Goal: Task Accomplishment & Management: Manage account settings

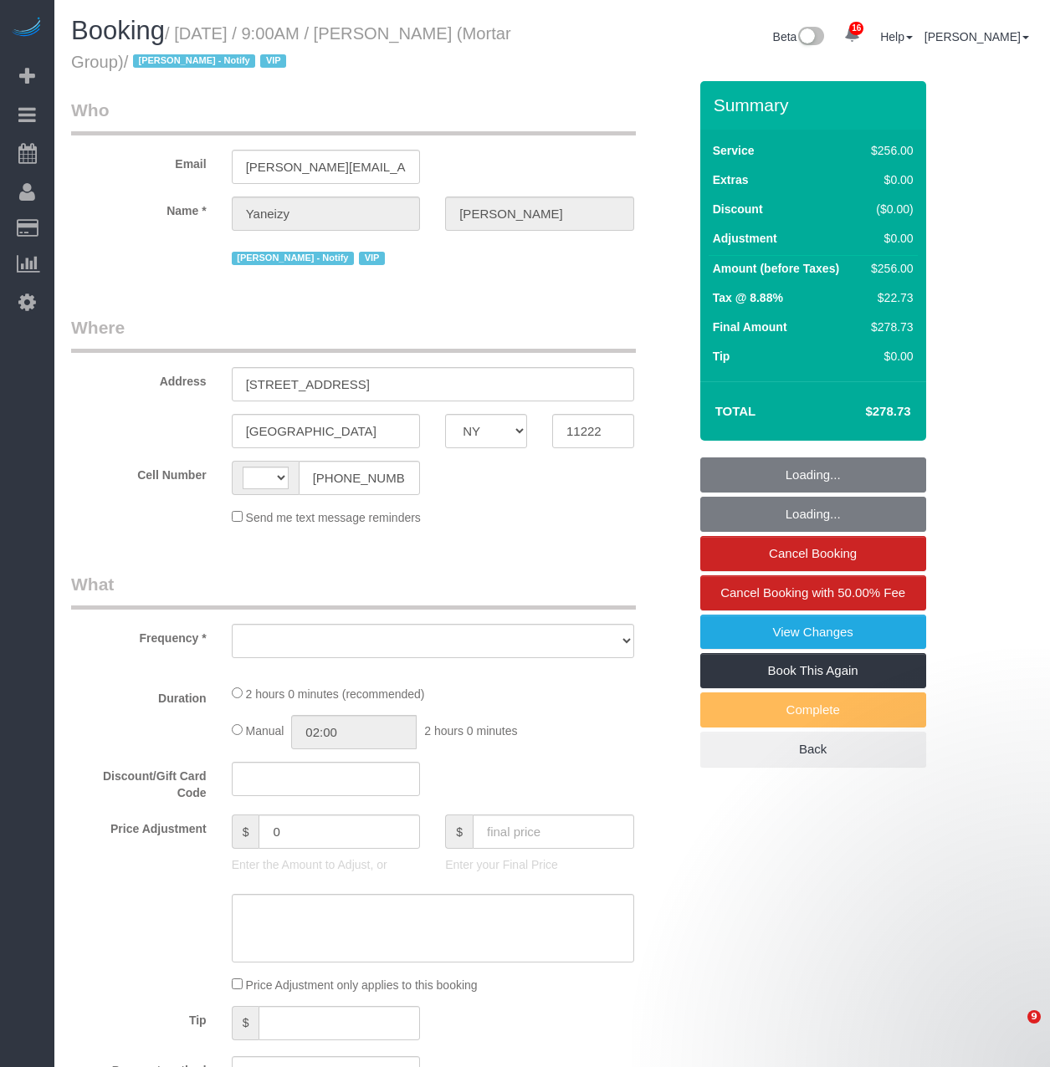
select select "NY"
select select "object:525"
select select "string:US"
select select "spot1"
select select "number:89"
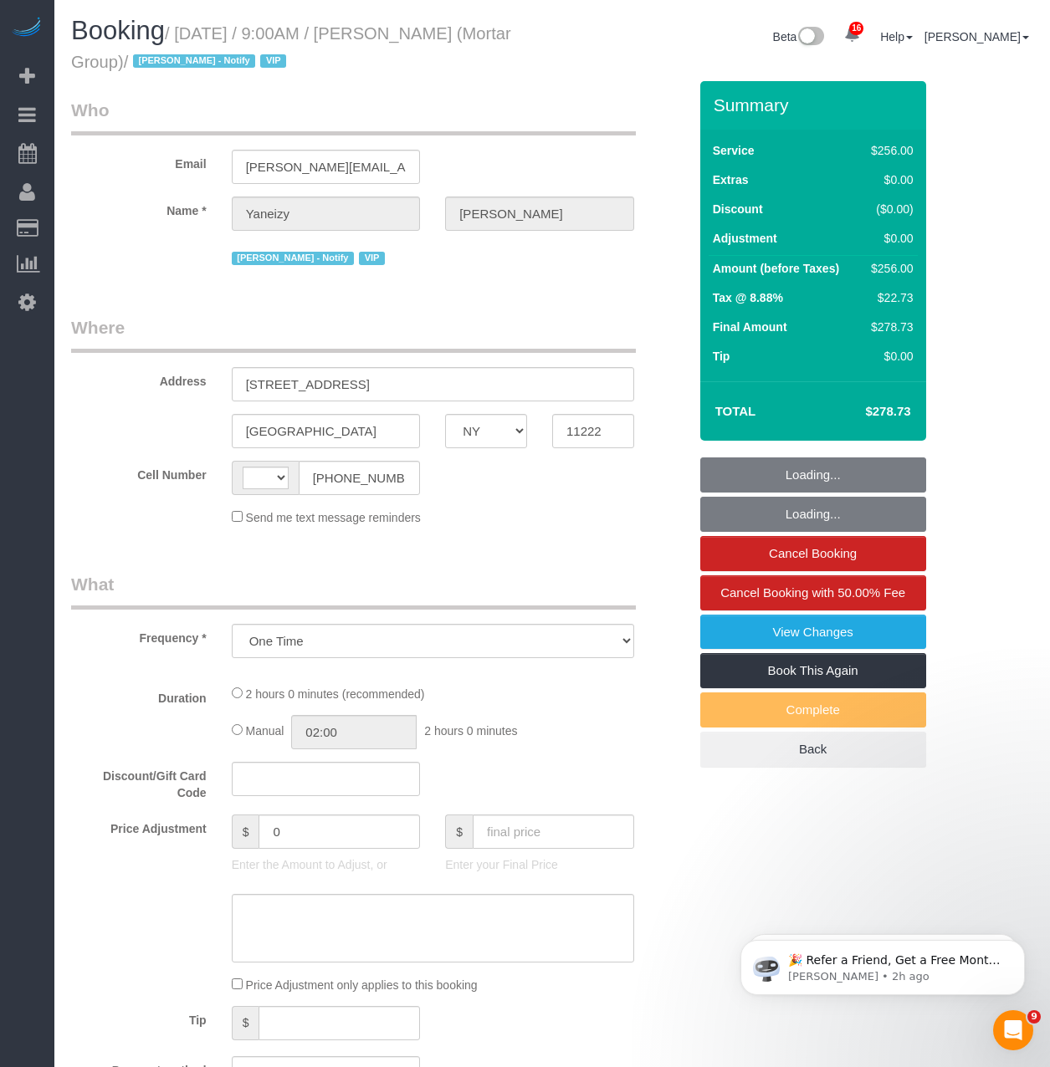
select select "number:90"
select select "number:15"
select select "number:7"
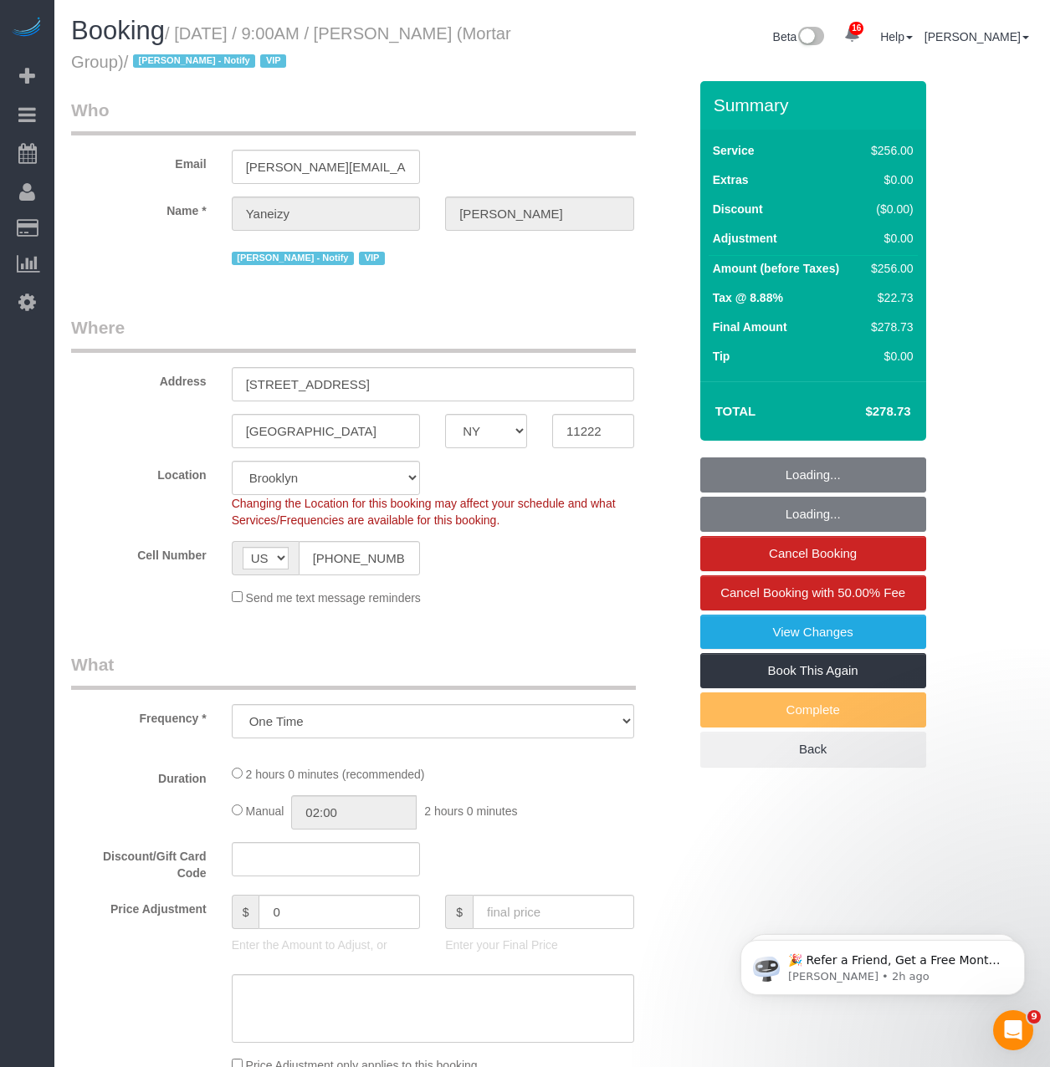
select select "object:1311"
select select "2"
select select "120"
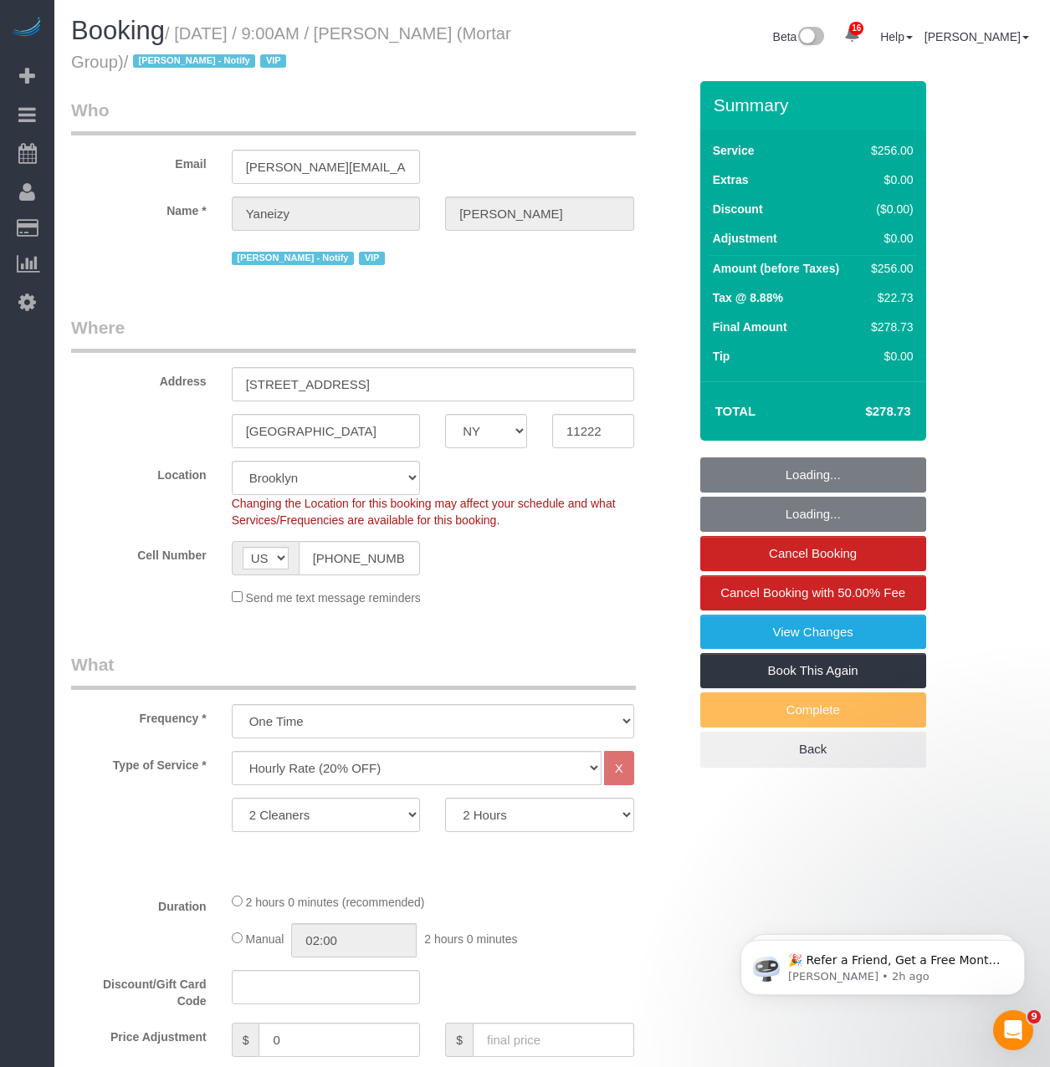
select select "string:stripe-pm_1S0pHZ4VGloSiKo7bXItwSkM"
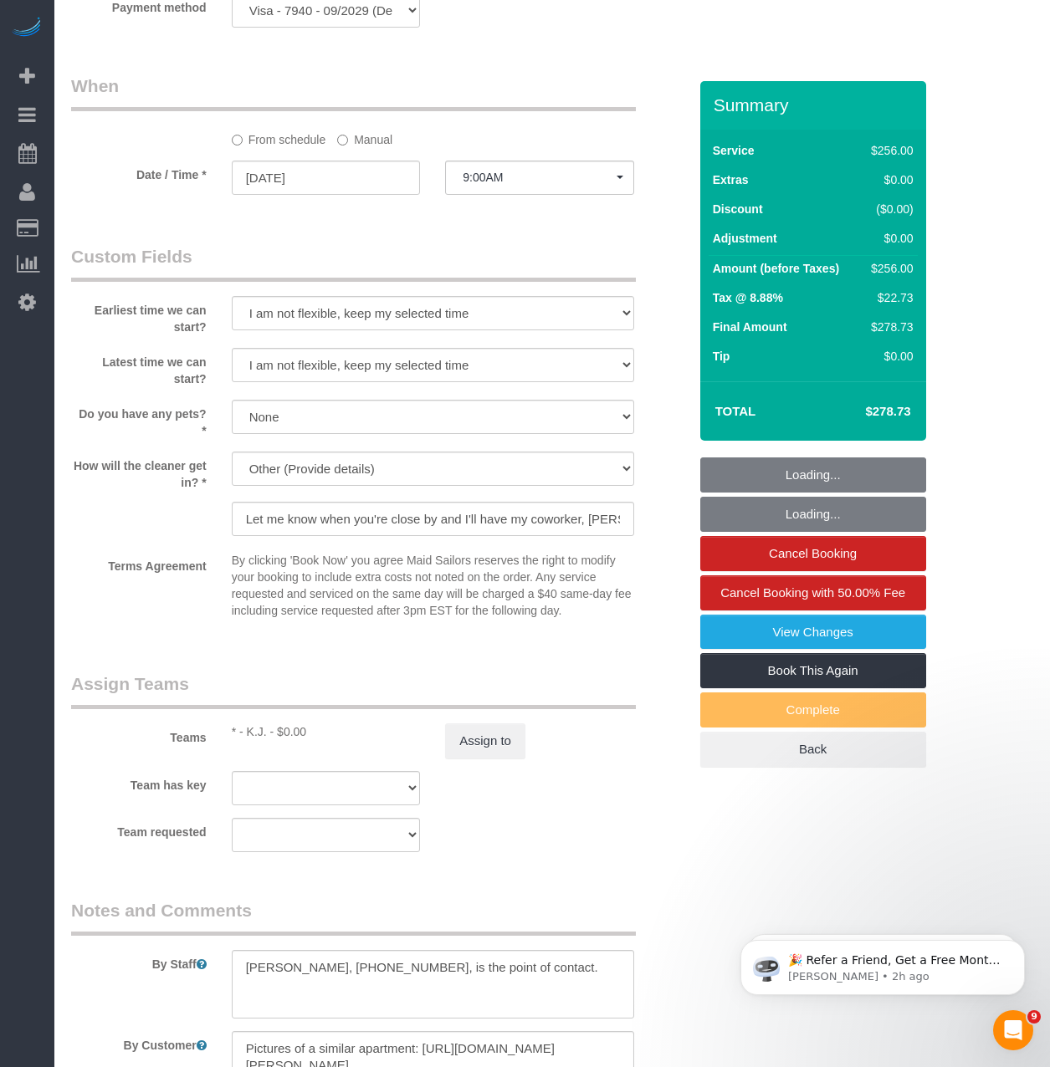
scroll to position [1338, 0]
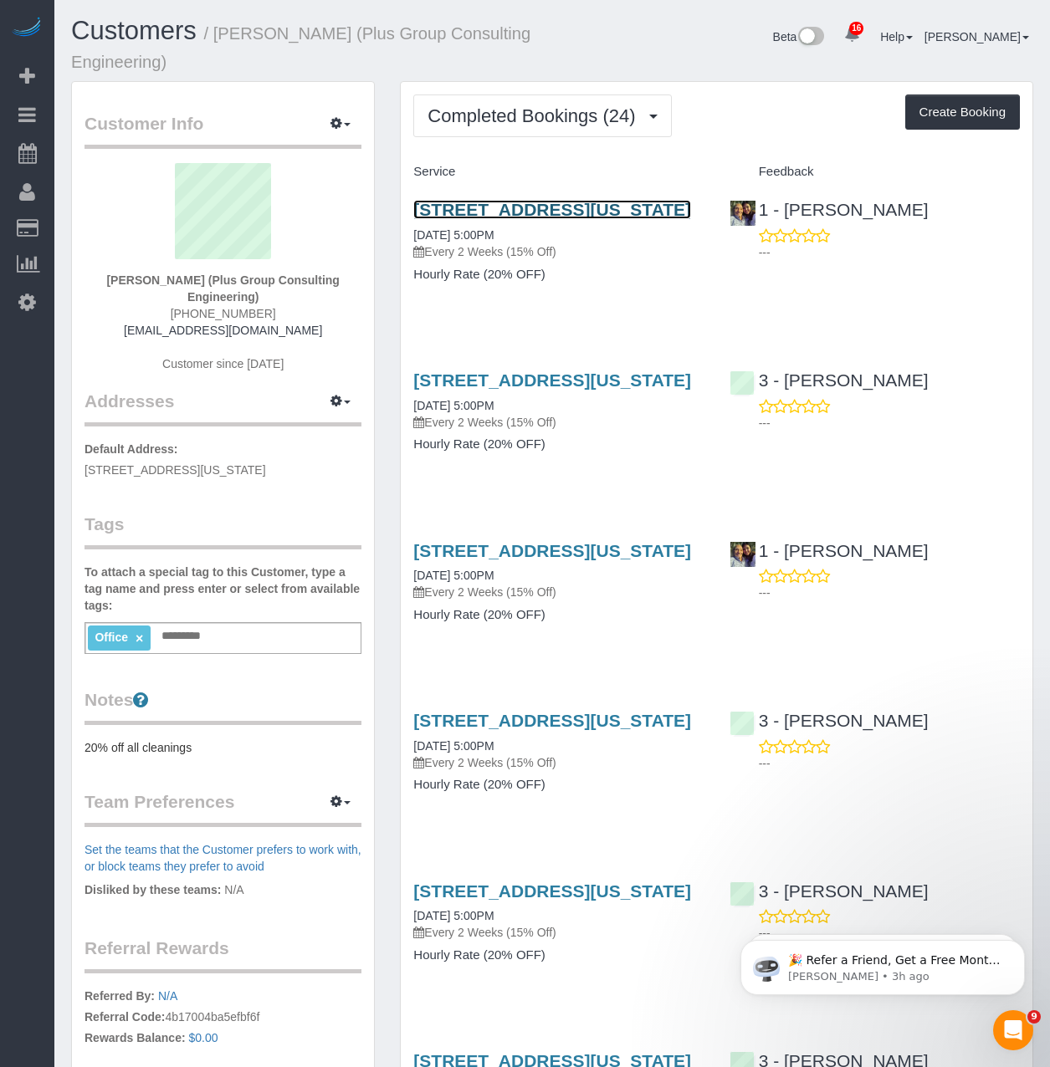
click at [455, 219] on link "[STREET_ADDRESS][US_STATE]" at bounding box center [552, 209] width 278 height 19
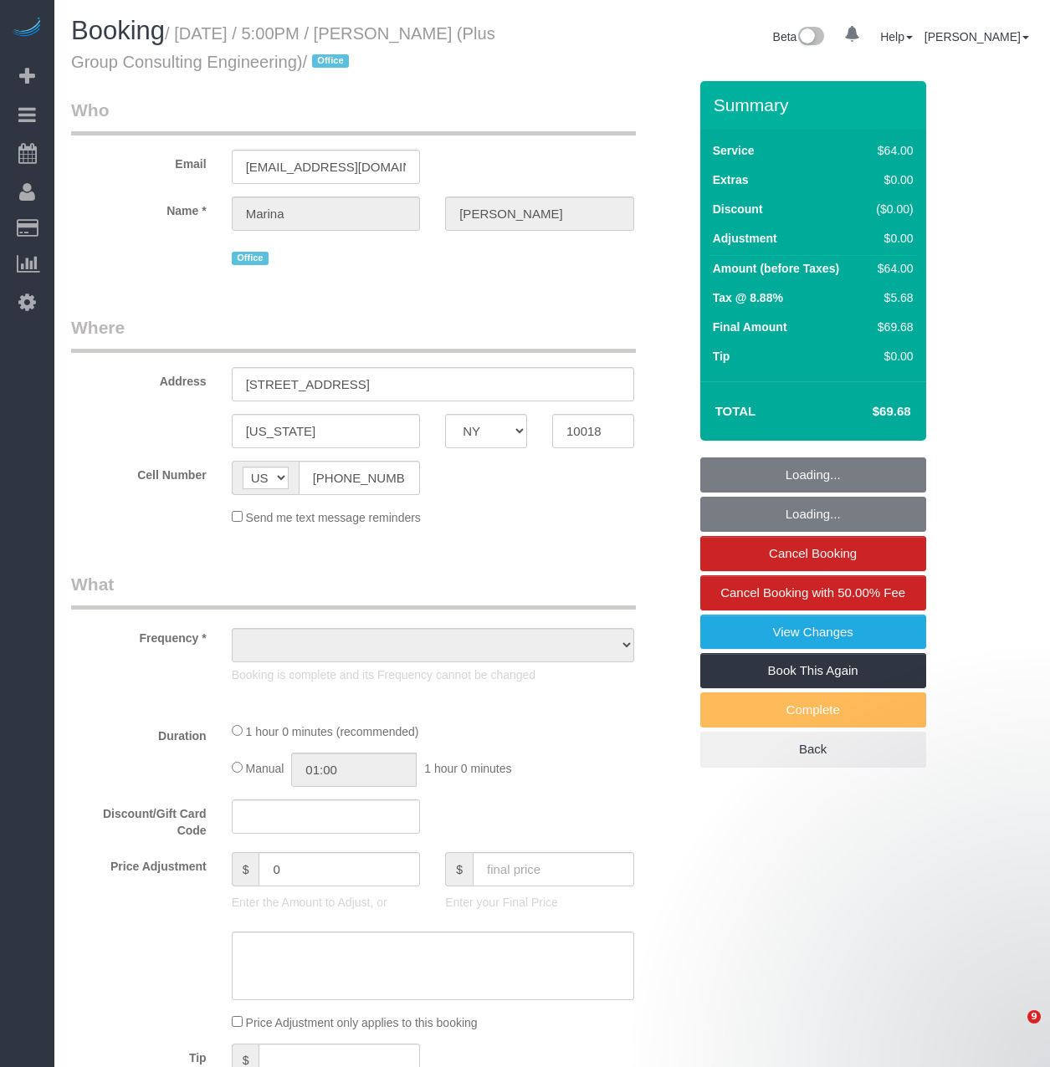
select select "NY"
select select "object:725"
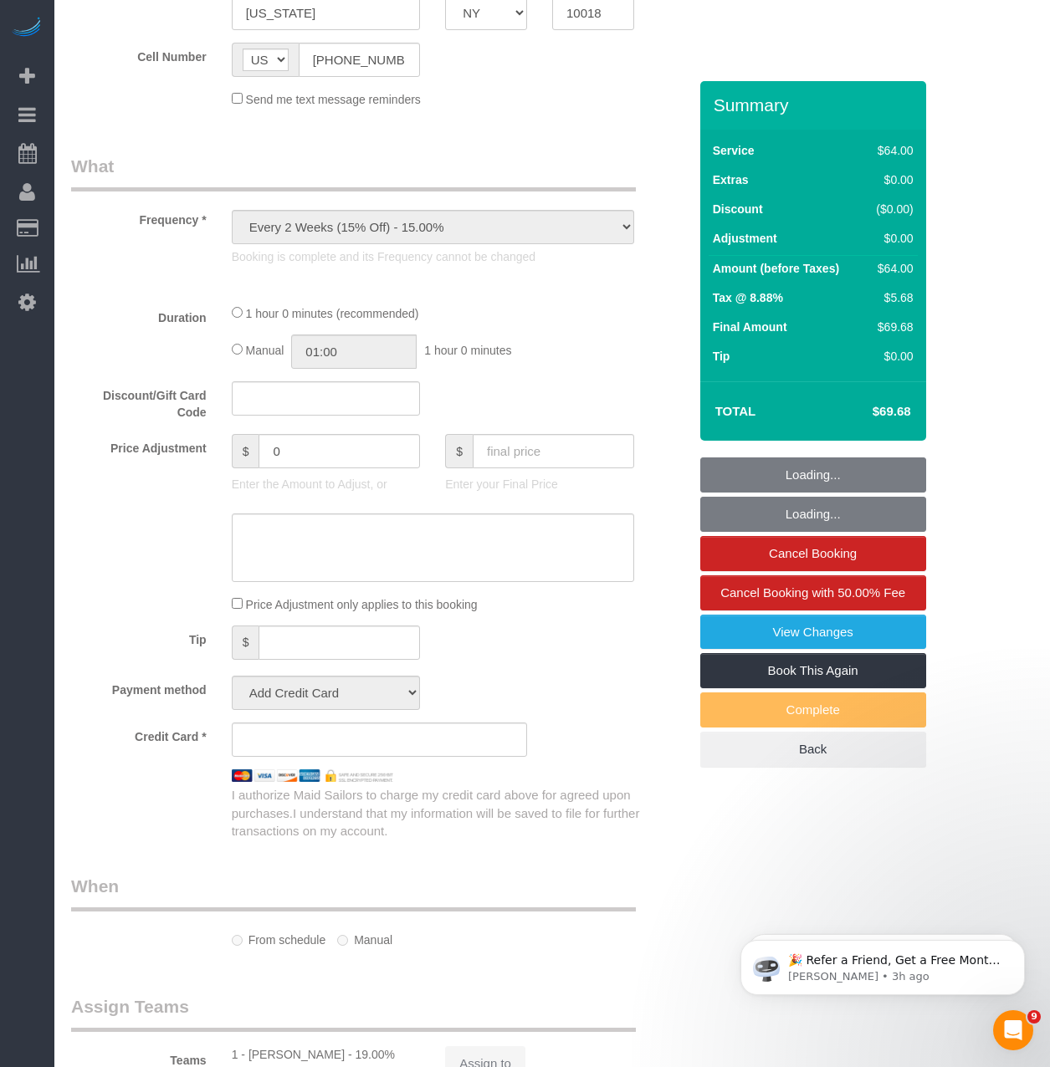
select select "number:89"
select select "number:90"
select select "number:15"
select select "number:5"
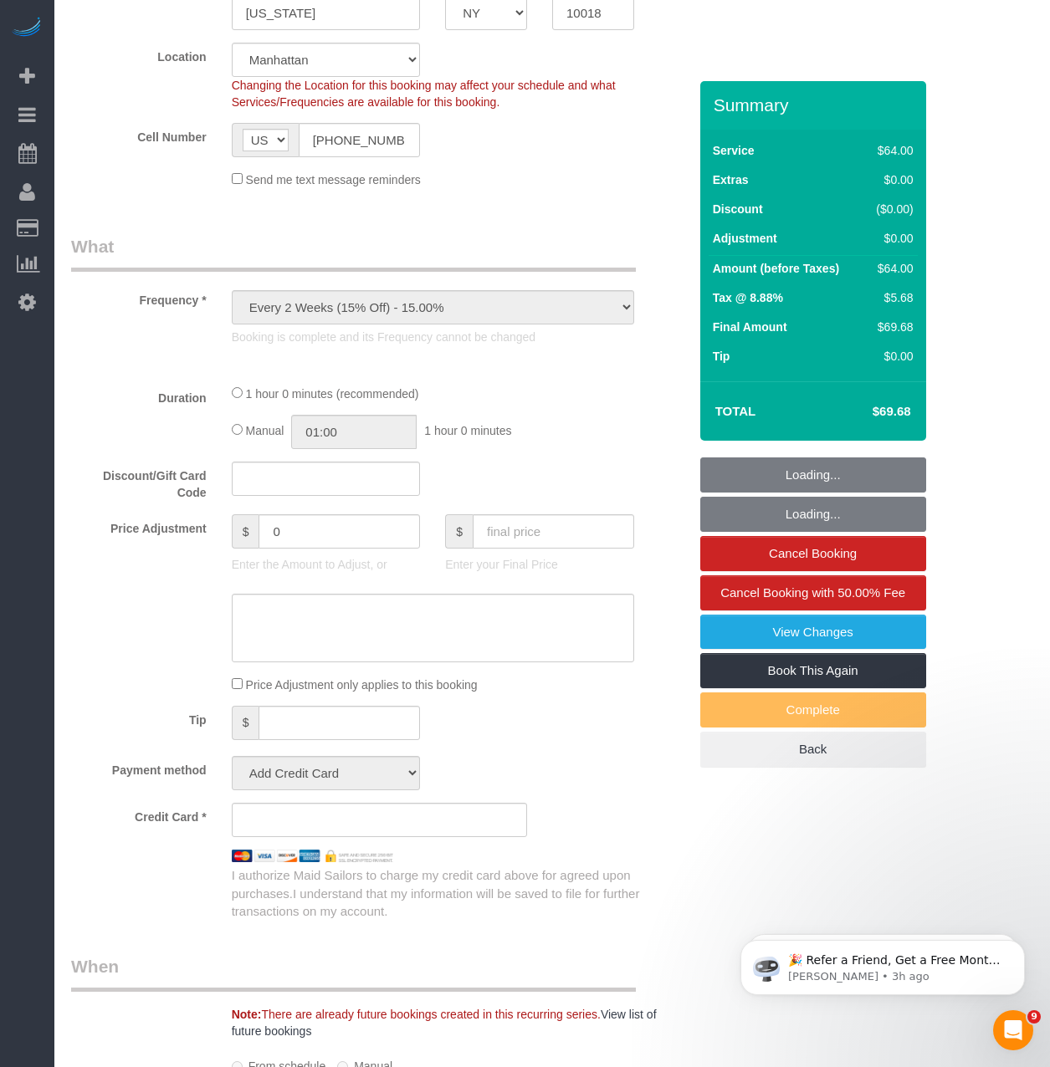
select select "object:1502"
select select "string:stripe-pm_1QD6Ot4VGloSiKo7JaeKjUAM"
select select "spot1"
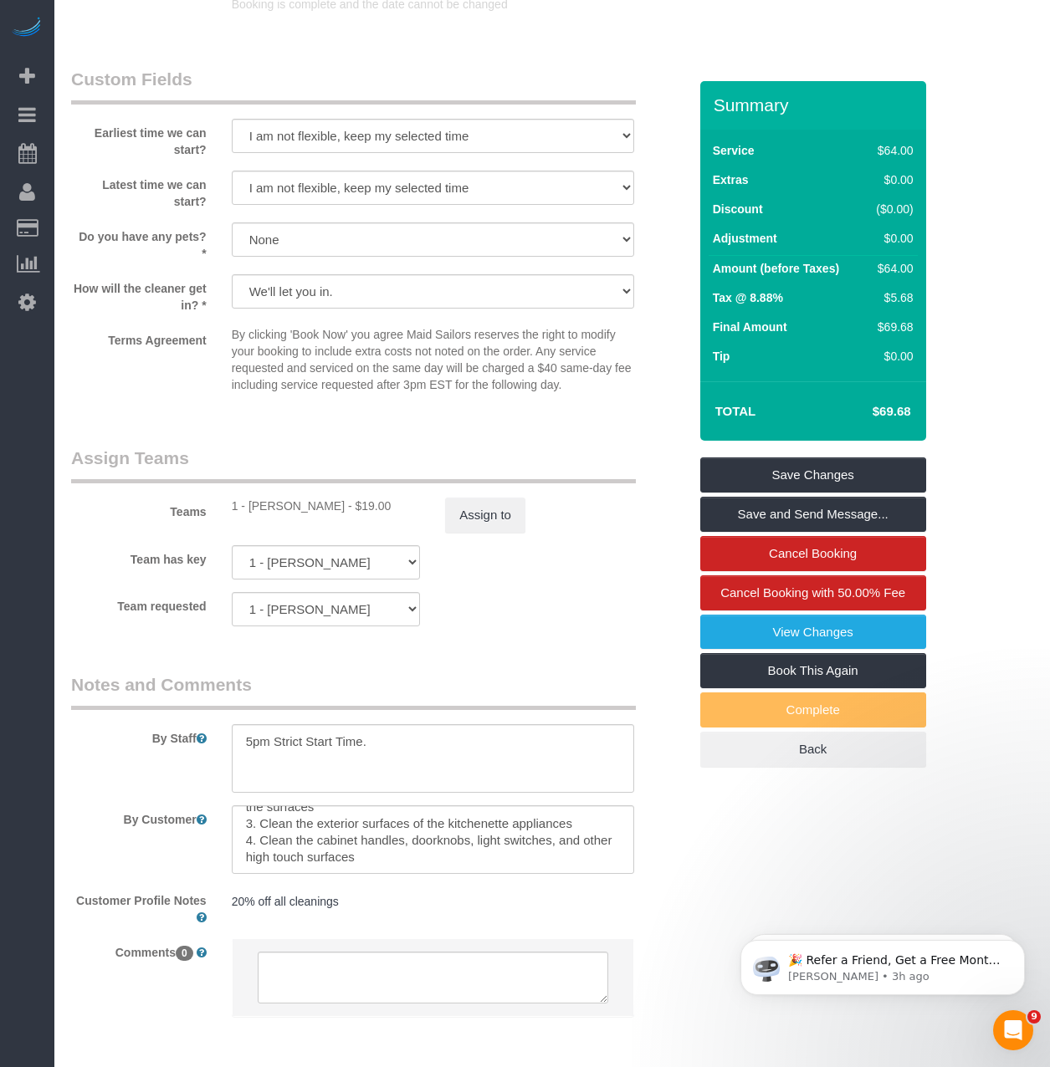
scroll to position [1589, 0]
